Goal: Navigation & Orientation: Understand site structure

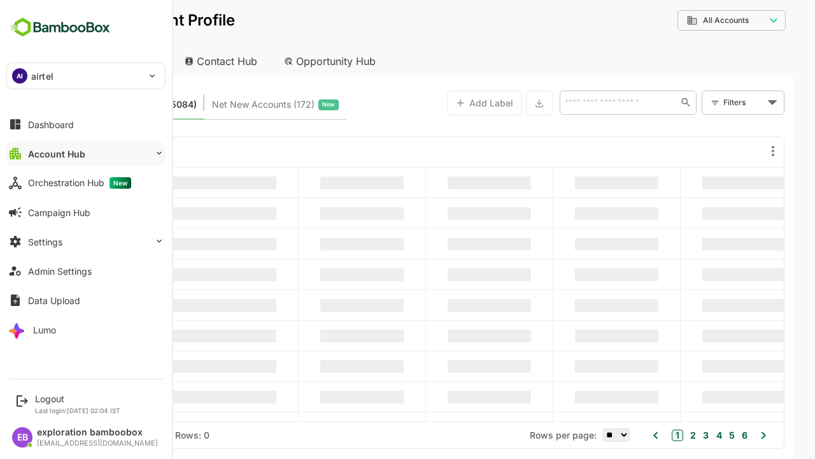
click at [86, 153] on button "Account Hub" at bounding box center [85, 153] width 159 height 25
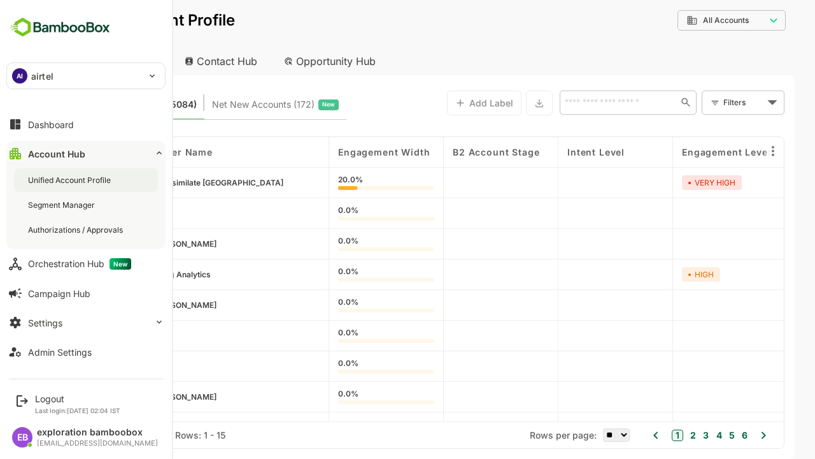
click at [71, 180] on div "Unified Account Profile" at bounding box center [70, 180] width 85 height 11
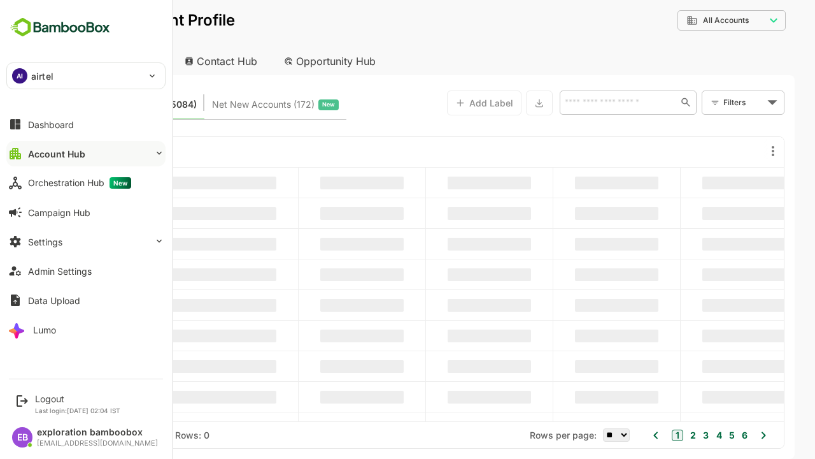
click at [86, 153] on button "Account Hub" at bounding box center [85, 153] width 159 height 25
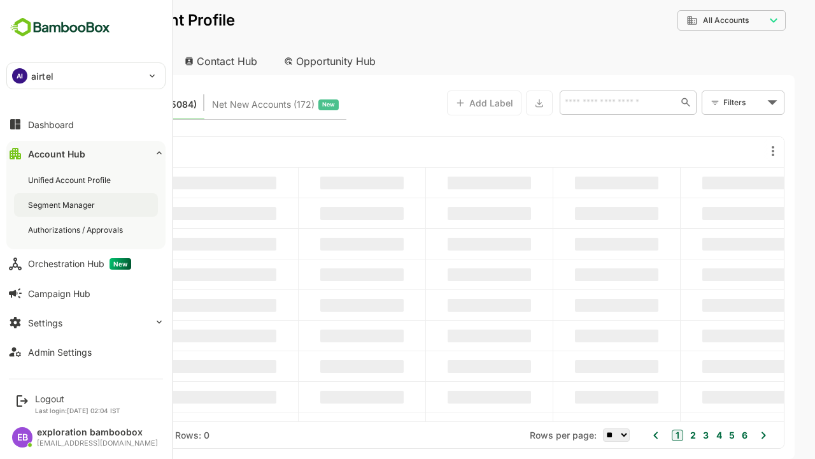
click at [62, 204] on div "Segment Manager" at bounding box center [62, 204] width 69 height 11
click at [76, 229] on div "Authorizations / Approvals" at bounding box center [76, 229] width 97 height 11
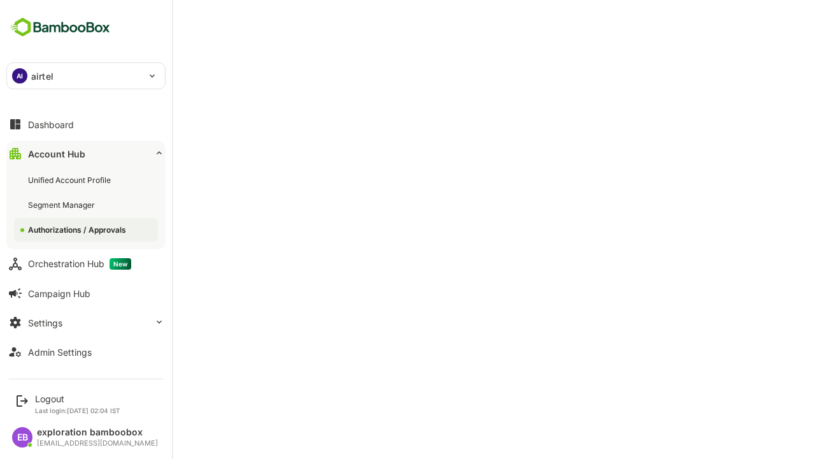
click at [86, 153] on button "Account Hub" at bounding box center [85, 153] width 159 height 25
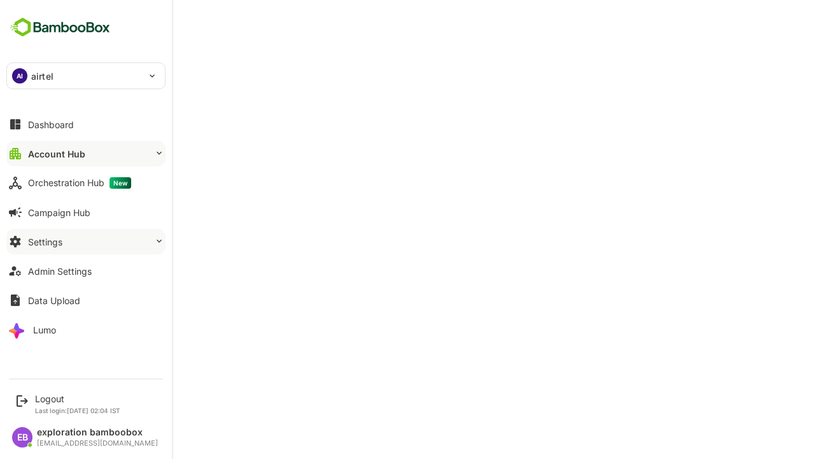
click at [86, 241] on button "Settings" at bounding box center [85, 241] width 159 height 25
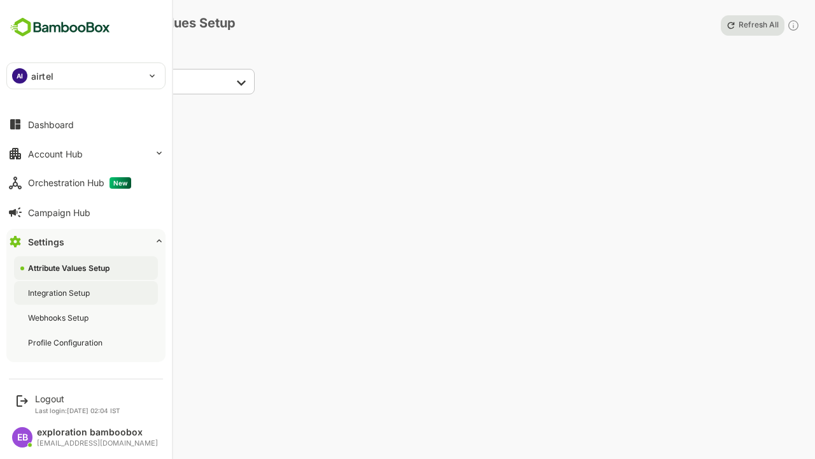
click at [60, 292] on div "Integration Setup" at bounding box center [60, 292] width 64 height 11
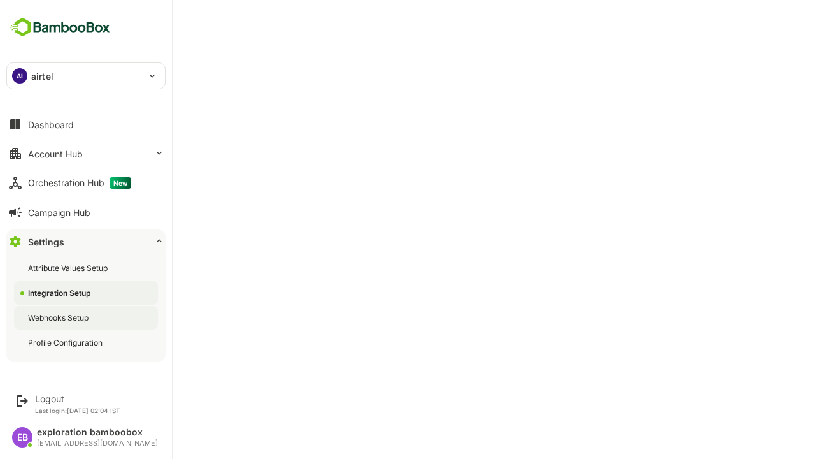
click at [59, 317] on div "Webhooks Setup" at bounding box center [59, 317] width 63 height 11
click at [66, 342] on div "Profile Configuration" at bounding box center [66, 342] width 77 height 11
click at [86, 124] on button "Dashboard" at bounding box center [85, 123] width 159 height 25
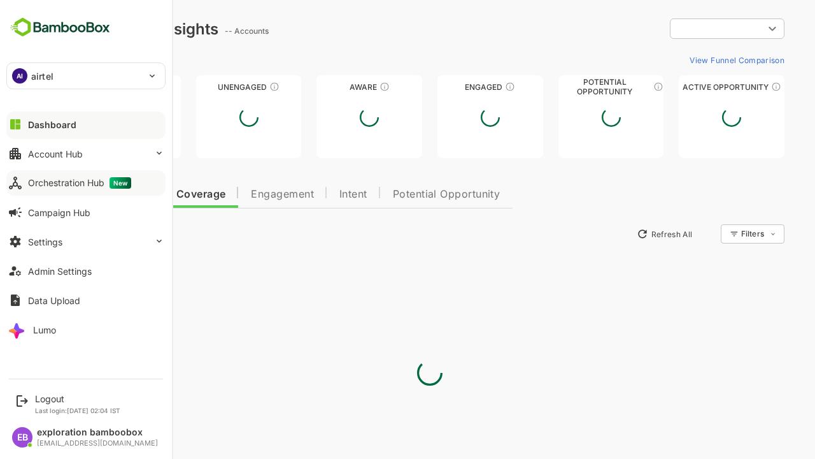
click at [79, 183] on div "Orchestration Hub New" at bounding box center [79, 182] width 103 height 11
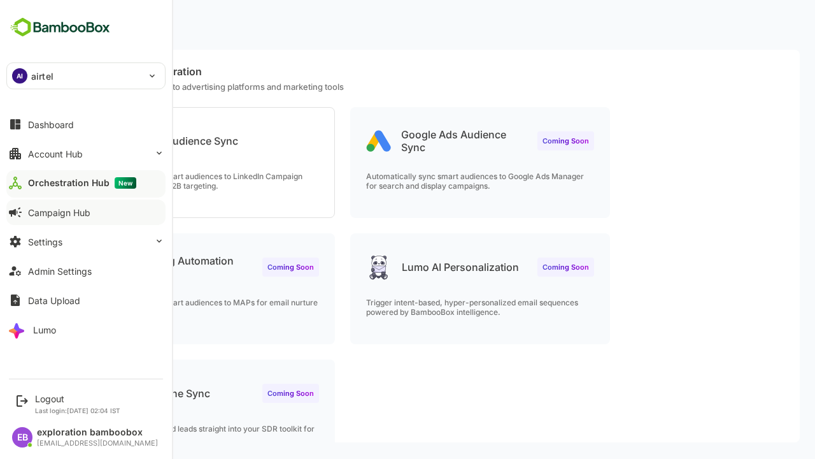
click at [59, 212] on div "Campaign Hub" at bounding box center [59, 212] width 62 height 11
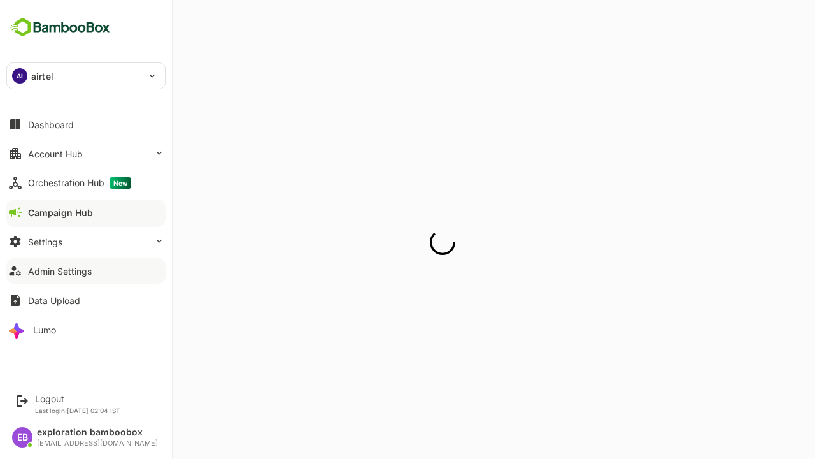
click at [59, 271] on div "Admin Settings" at bounding box center [60, 271] width 64 height 11
